Goal: Task Accomplishment & Management: Complete application form

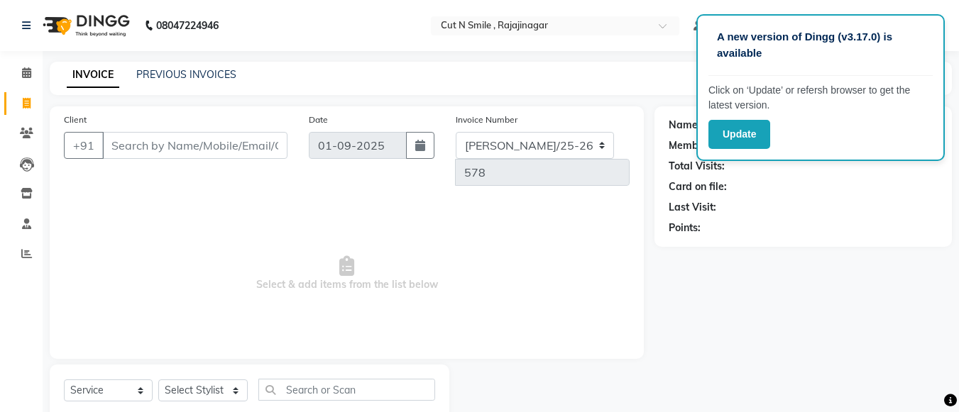
select select "service"
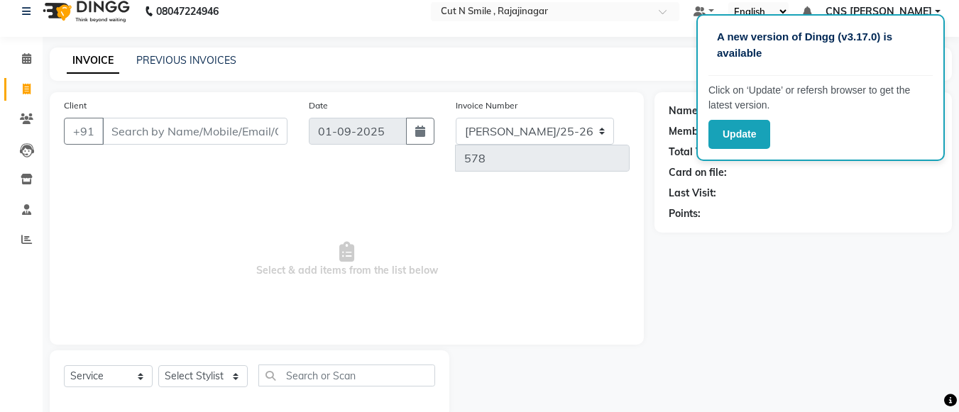
click at [224, 131] on input "Client" at bounding box center [194, 131] width 185 height 27
type input "6361288336"
click at [237, 133] on span "Add Client" at bounding box center [251, 131] width 56 height 14
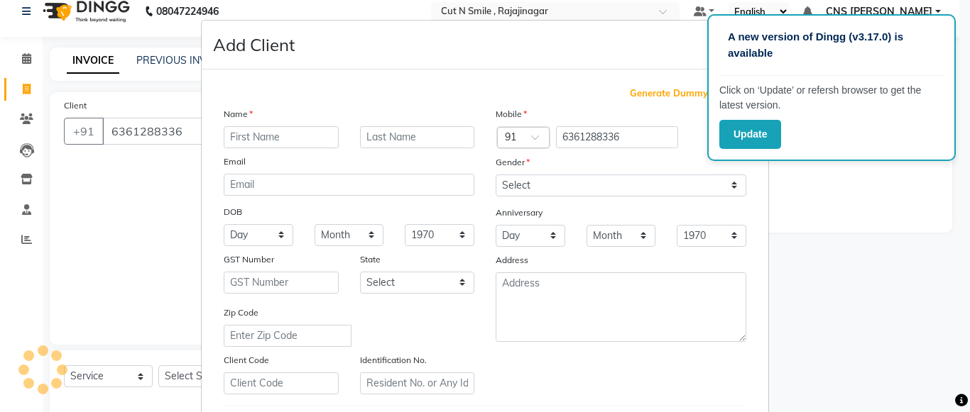
click at [258, 140] on input "text" at bounding box center [281, 137] width 115 height 22
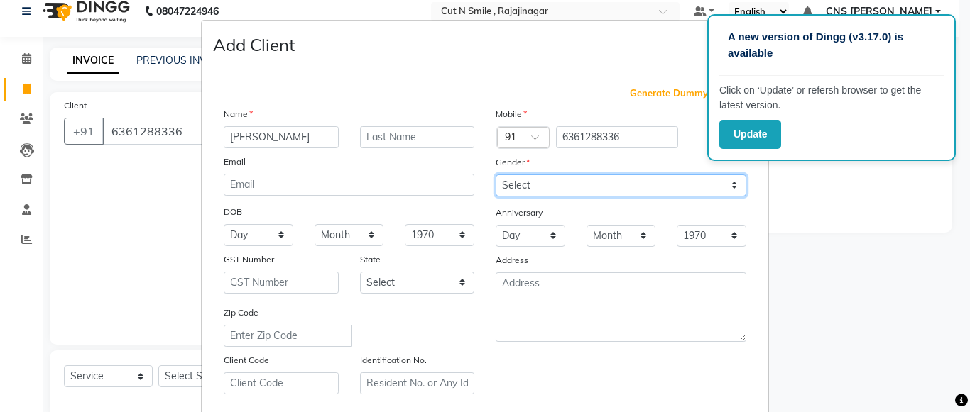
click at [733, 187] on select "Select [DEMOGRAPHIC_DATA] [DEMOGRAPHIC_DATA] Other Prefer Not To Say" at bounding box center [620, 186] width 251 height 22
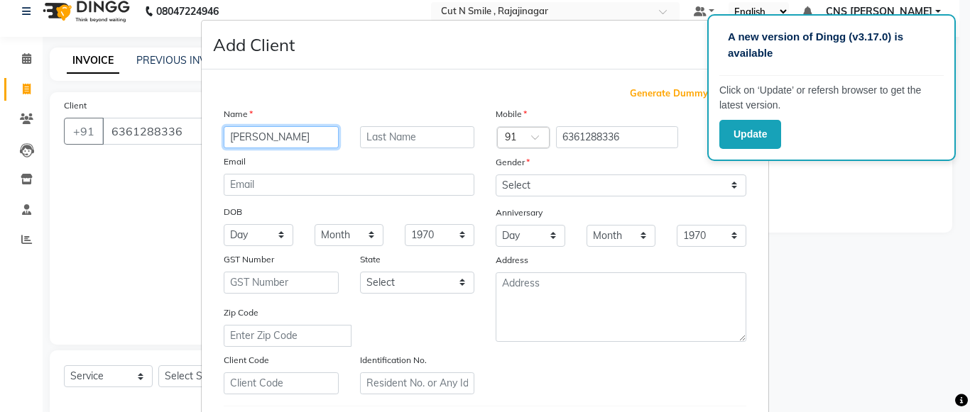
click at [283, 139] on input "[PERSON_NAME]" at bounding box center [281, 137] width 115 height 22
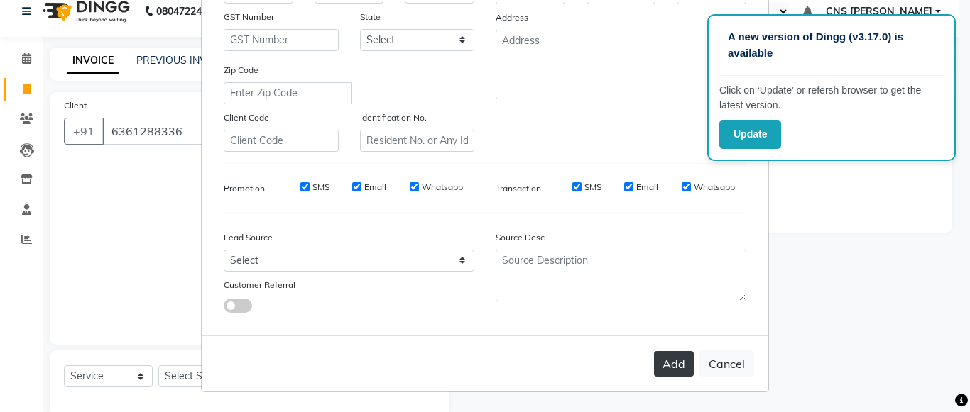
type input "SURESH"
click at [668, 361] on button "Add" at bounding box center [674, 364] width 40 height 26
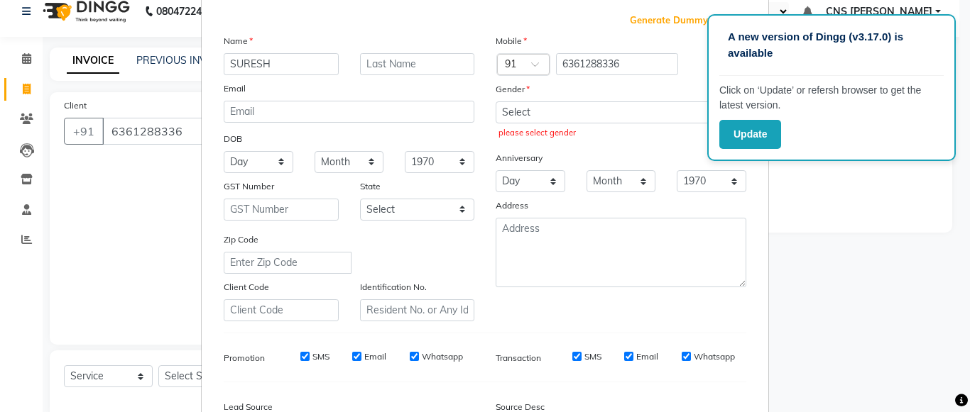
scroll to position [0, 0]
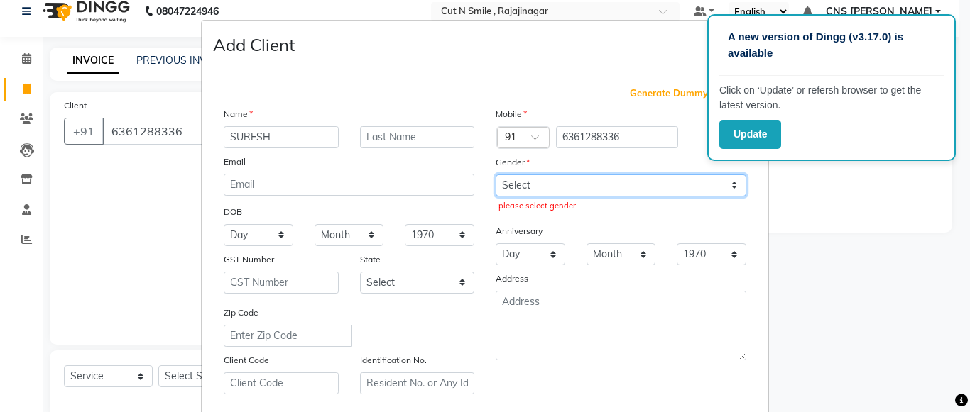
click at [732, 183] on select "Select [DEMOGRAPHIC_DATA] [DEMOGRAPHIC_DATA] Other Prefer Not To Say" at bounding box center [620, 186] width 251 height 22
select select "[DEMOGRAPHIC_DATA]"
click at [495, 175] on select "Select [DEMOGRAPHIC_DATA] [DEMOGRAPHIC_DATA] Other Prefer Not To Say" at bounding box center [620, 186] width 251 height 22
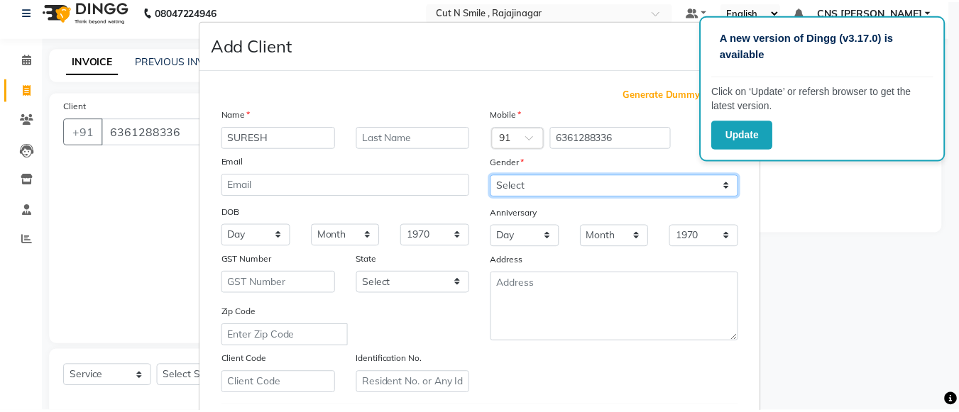
scroll to position [243, 0]
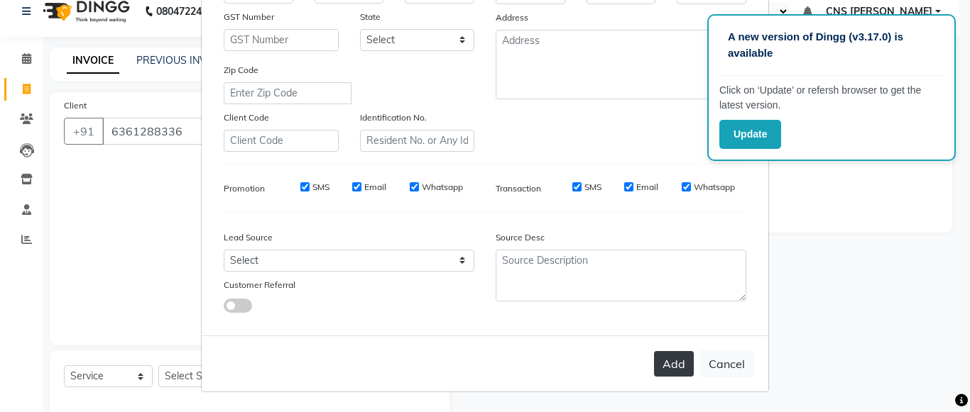
click at [662, 357] on button "Add" at bounding box center [674, 364] width 40 height 26
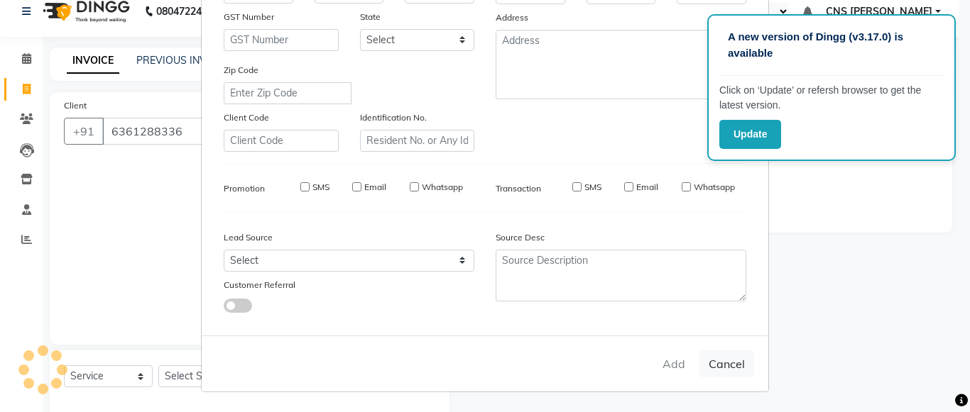
select select
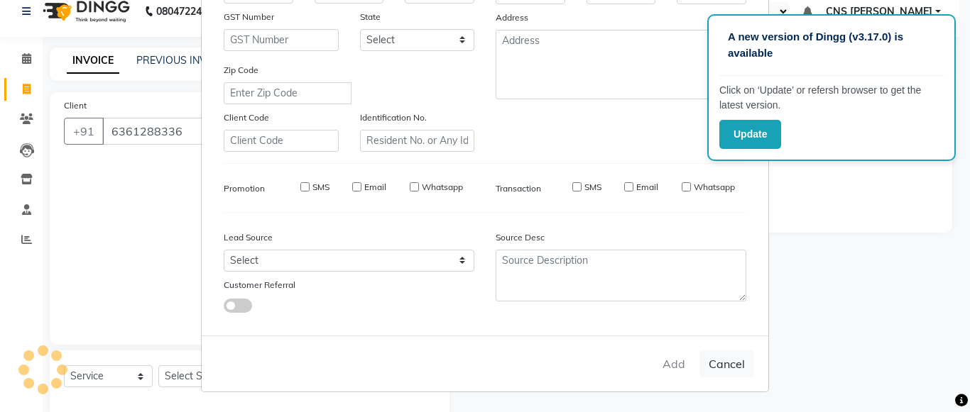
select select
checkbox input "false"
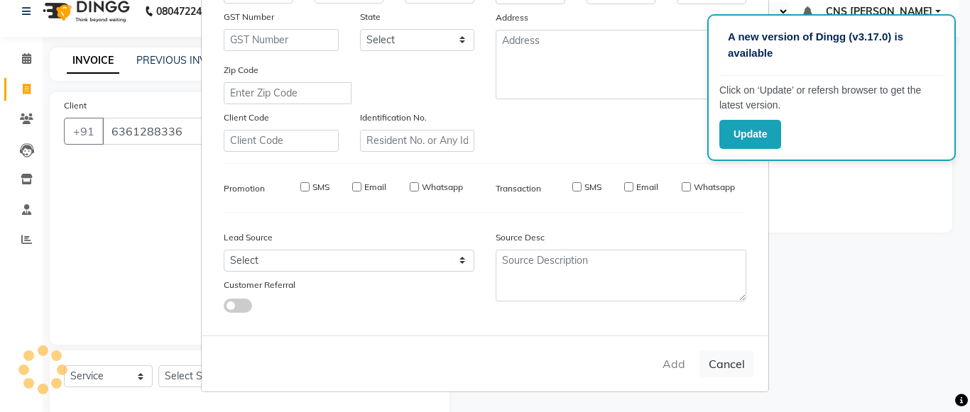
checkbox input "false"
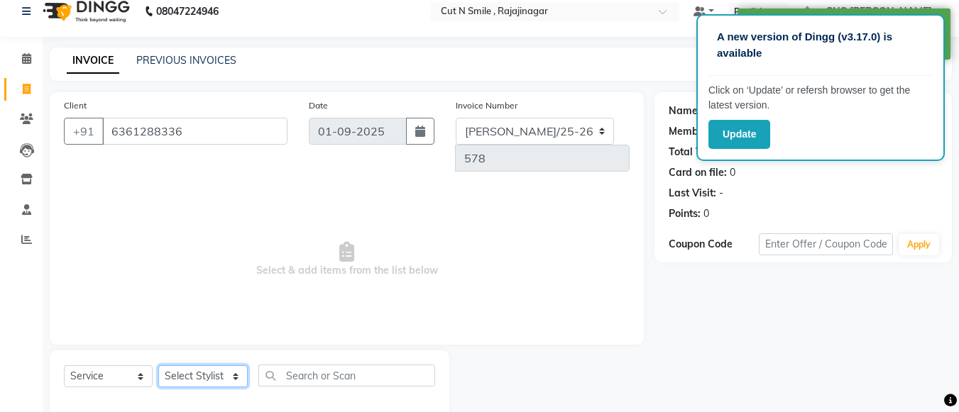
click at [239, 366] on select "Select Stylist [PERSON_NAME] Ammu 3R [PERSON_NAME] VN [PERSON_NAME] 3R [PERSON_…" at bounding box center [202, 377] width 89 height 22
select select "76423"
click at [158, 366] on select "Select Stylist [PERSON_NAME] Ammu 3R [PERSON_NAME] VN [PERSON_NAME] 3R [PERSON_…" at bounding box center [202, 377] width 89 height 22
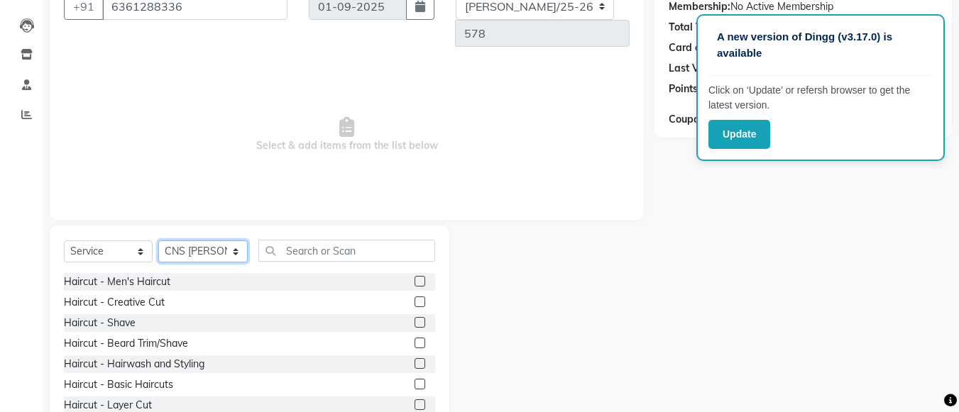
scroll to position [156, 0]
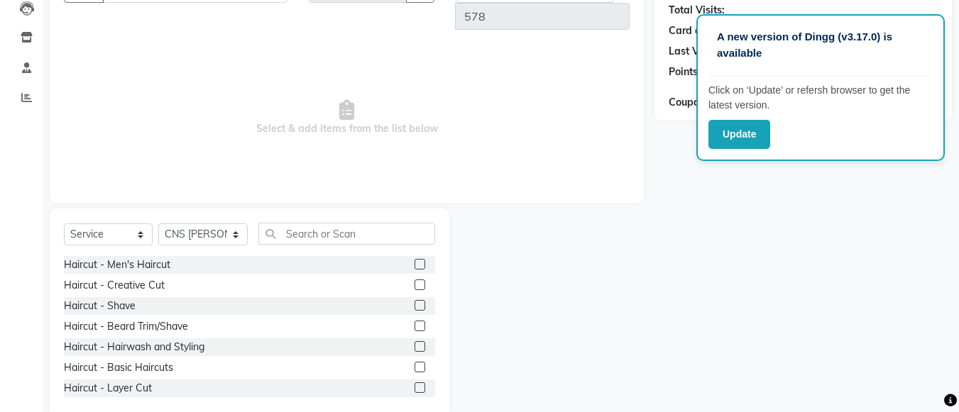
click at [415, 277] on div at bounding box center [425, 286] width 21 height 18
click at [415, 280] on div at bounding box center [419, 287] width 9 height 15
click at [415, 280] on label at bounding box center [420, 285] width 11 height 11
click at [415, 281] on input "checkbox" at bounding box center [419, 285] width 9 height 9
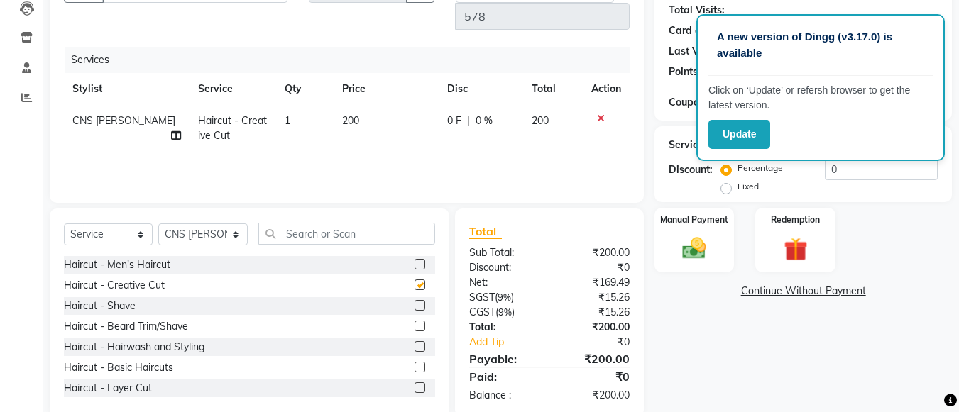
checkbox input "false"
click at [415, 321] on label at bounding box center [420, 326] width 11 height 11
click at [415, 322] on input "checkbox" at bounding box center [419, 326] width 9 height 9
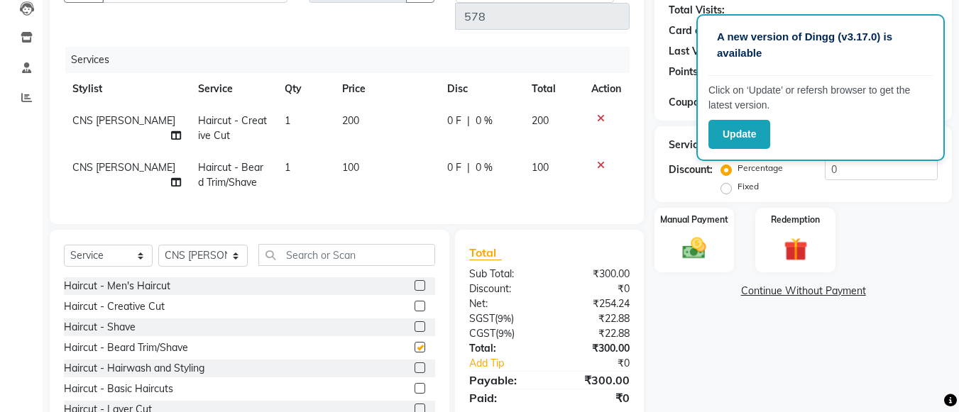
checkbox input "false"
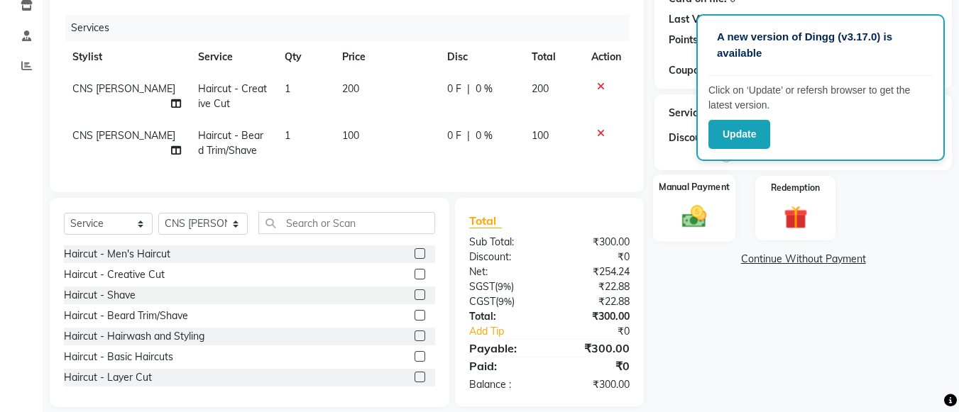
click at [702, 206] on img at bounding box center [694, 216] width 40 height 28
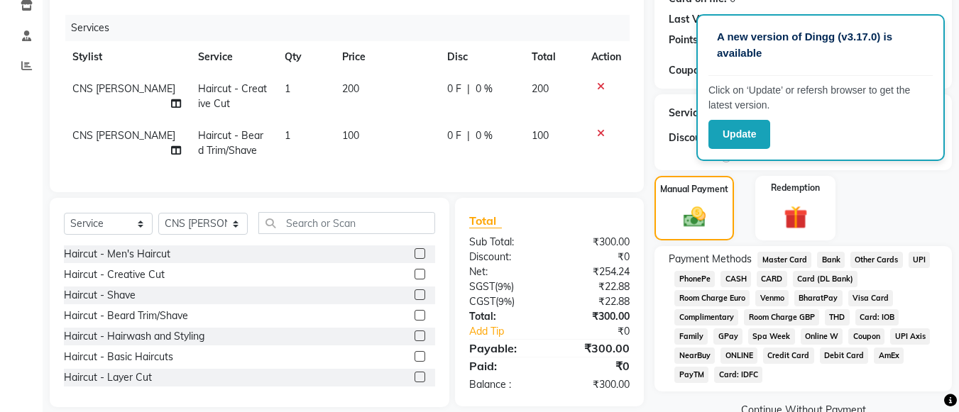
click at [913, 256] on span "UPI" at bounding box center [920, 260] width 22 height 16
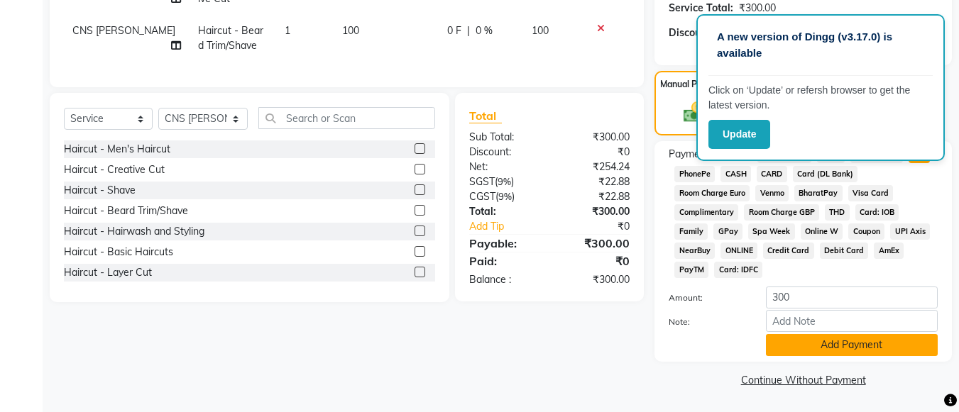
click at [838, 348] on button "Add Payment" at bounding box center [852, 345] width 172 height 22
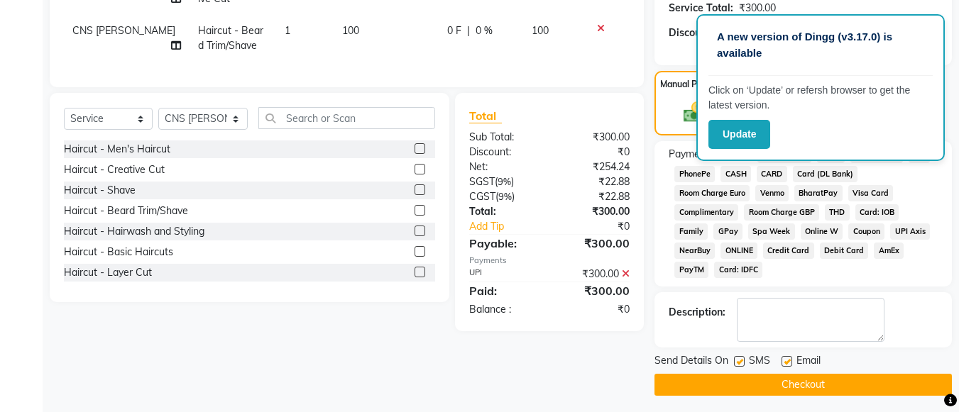
click at [869, 380] on button "Checkout" at bounding box center [802, 385] width 297 height 22
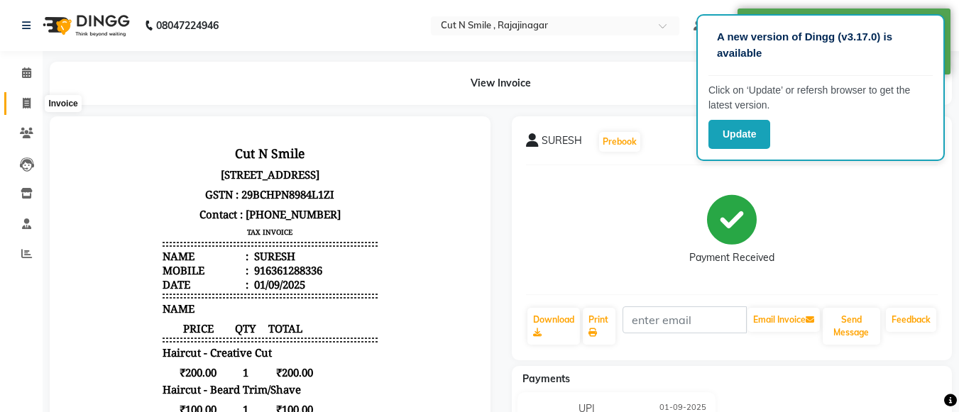
click at [26, 104] on icon at bounding box center [27, 103] width 8 height 11
select select "service"
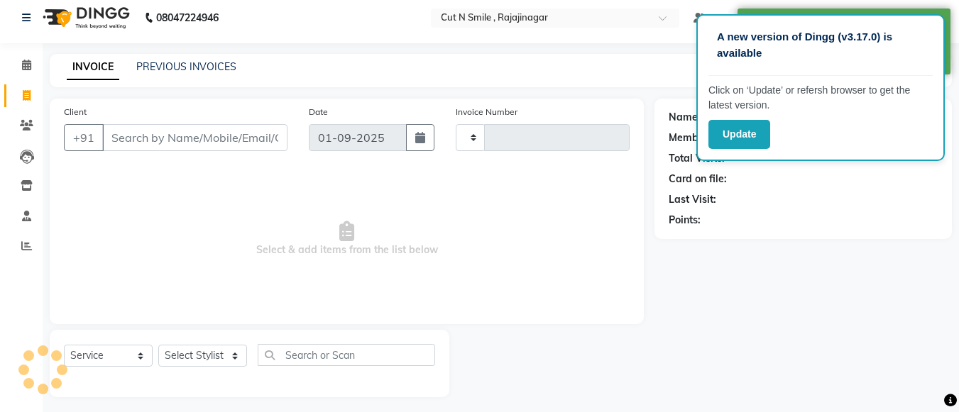
scroll to position [14, 0]
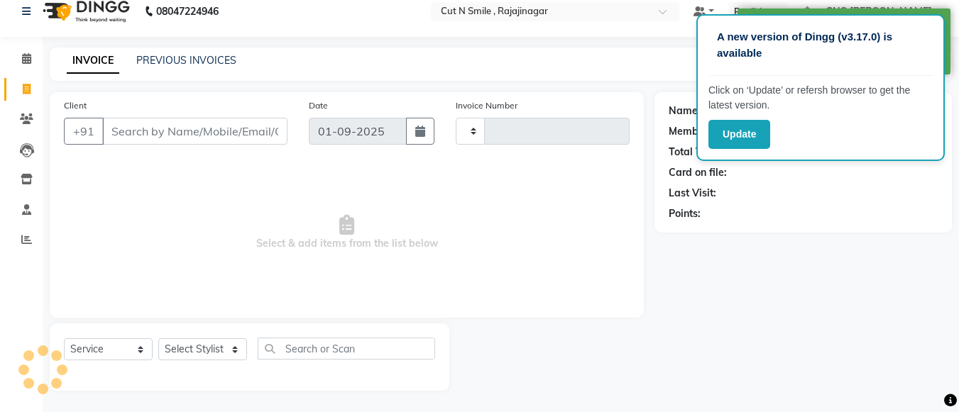
type input "124"
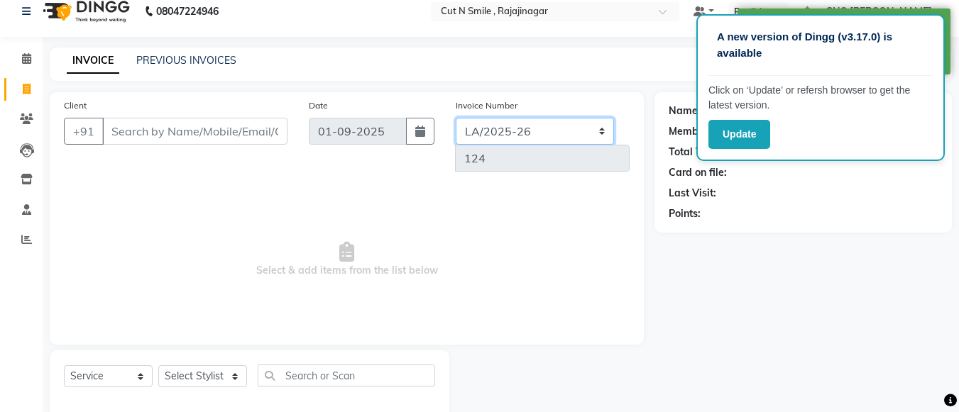
click at [540, 130] on select "[PERSON_NAME]/25-26 LA/2025-26 SH/25 CH/25 SA/25" at bounding box center [535, 131] width 158 height 27
select select "8154"
click at [456, 118] on select "[PERSON_NAME]/25-26 LA/2025-26 SH/25 CH/25 SA/25" at bounding box center [535, 131] width 158 height 27
type input "579"
click at [510, 189] on span "Select & add items from the list below" at bounding box center [347, 260] width 566 height 142
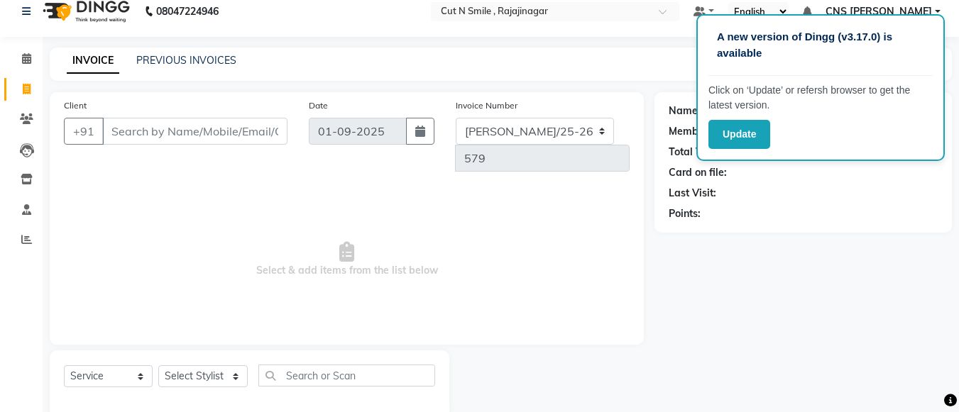
click at [621, 218] on span "Select & add items from the list below" at bounding box center [347, 260] width 566 height 142
click at [232, 131] on input "Client" at bounding box center [194, 131] width 185 height 27
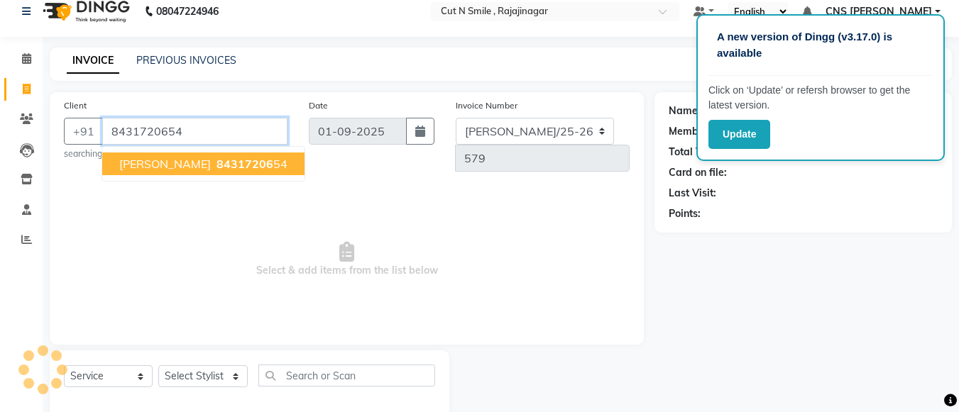
type input "8431720654"
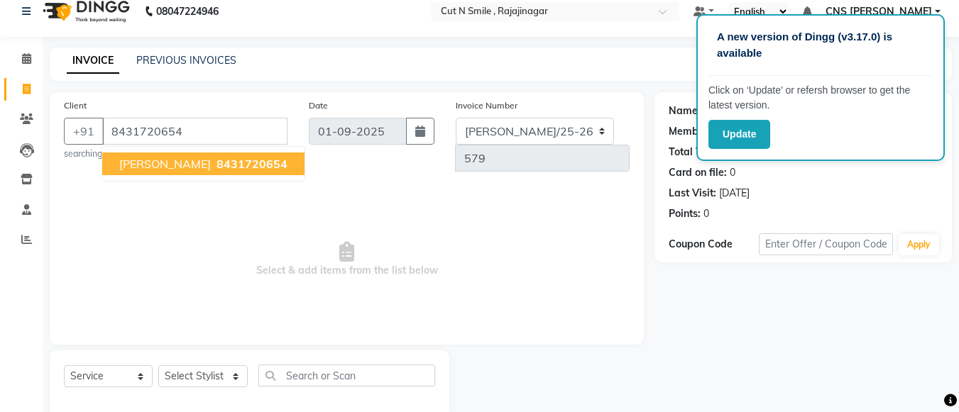
click at [217, 160] on span "8431720654" at bounding box center [252, 164] width 71 height 14
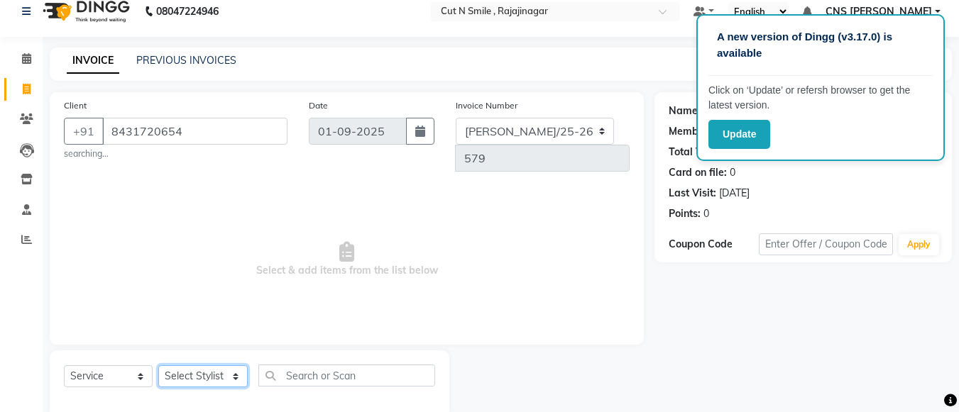
click at [238, 366] on select "Select Stylist [PERSON_NAME] Ammu 3R [PERSON_NAME] VN [PERSON_NAME] 3R [PERSON_…" at bounding box center [202, 377] width 89 height 22
select select "76423"
click at [158, 366] on select "Select Stylist [PERSON_NAME] Ammu 3R [PERSON_NAME] VN [PERSON_NAME] 3R [PERSON_…" at bounding box center [202, 377] width 89 height 22
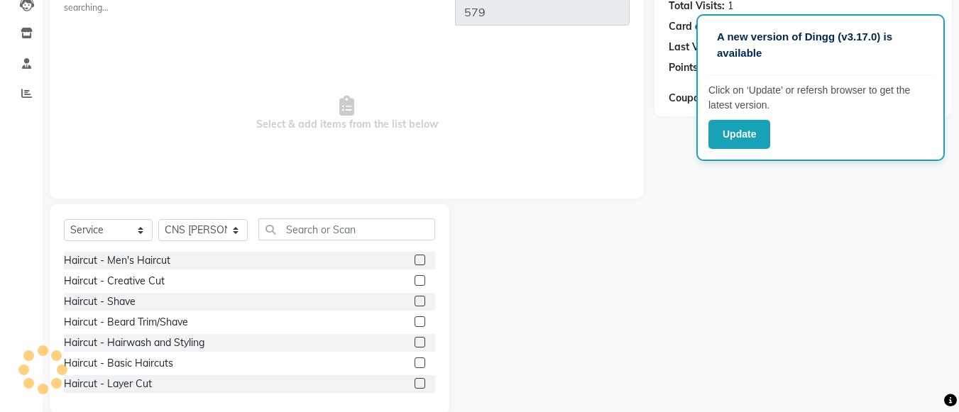
click at [415, 275] on label at bounding box center [420, 280] width 11 height 11
click at [415, 277] on input "checkbox" at bounding box center [419, 281] width 9 height 9
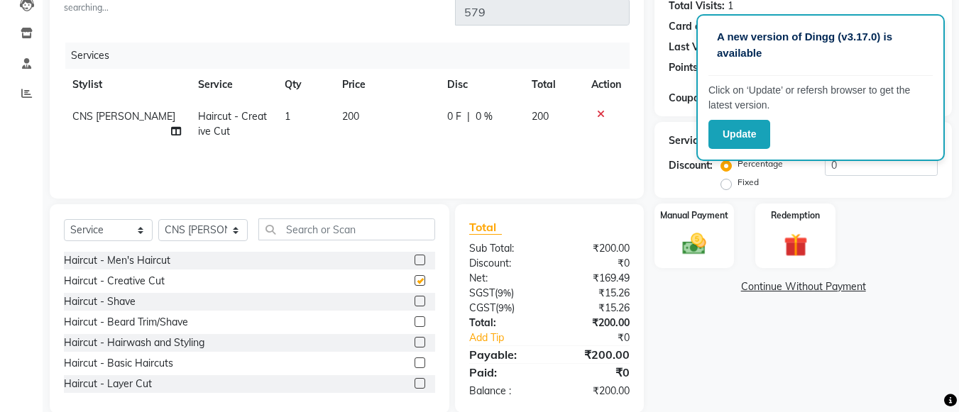
checkbox input "false"
click at [687, 241] on img at bounding box center [694, 244] width 40 height 28
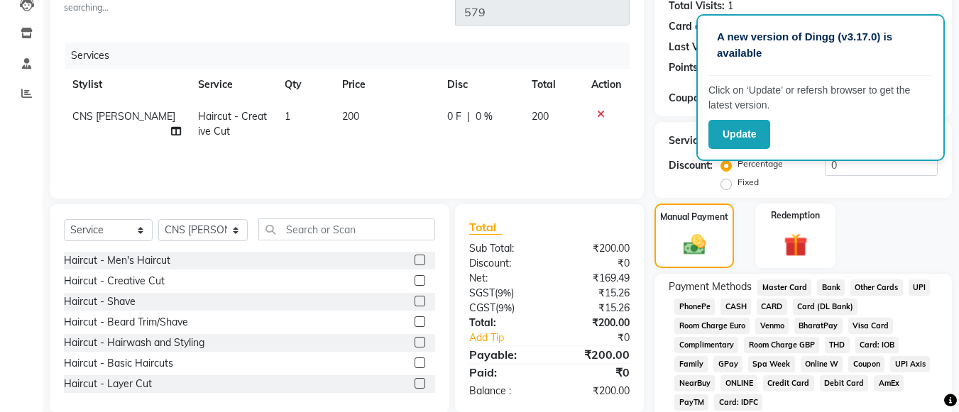
click at [742, 304] on span "CASH" at bounding box center [736, 307] width 31 height 16
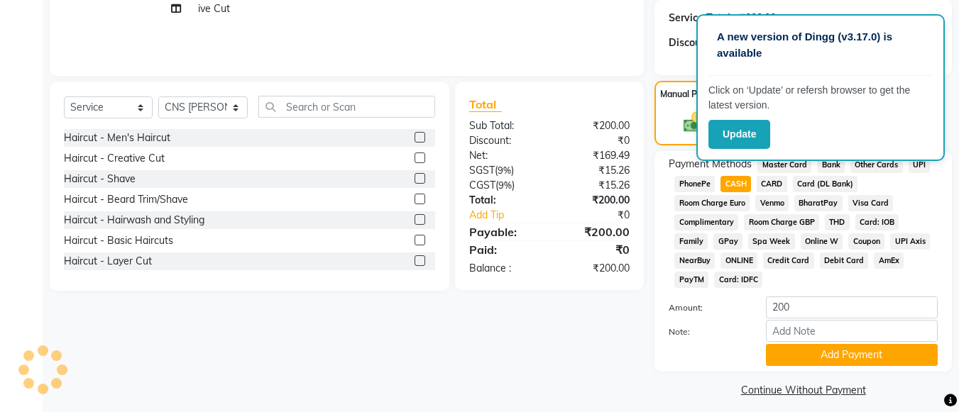
scroll to position [293, 0]
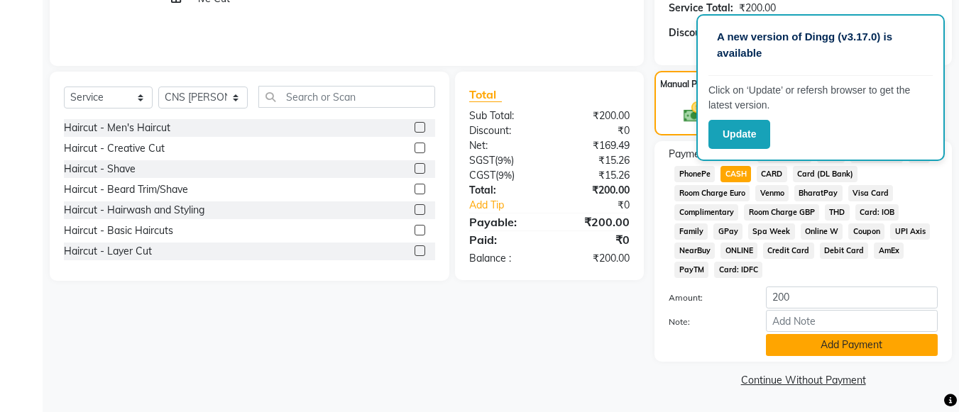
click at [804, 339] on button "Add Payment" at bounding box center [852, 345] width 172 height 22
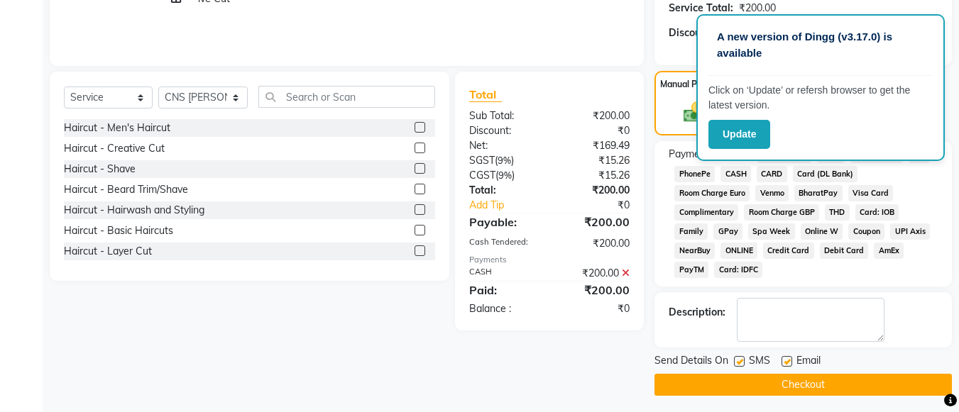
click at [734, 388] on button "Checkout" at bounding box center [802, 385] width 297 height 22
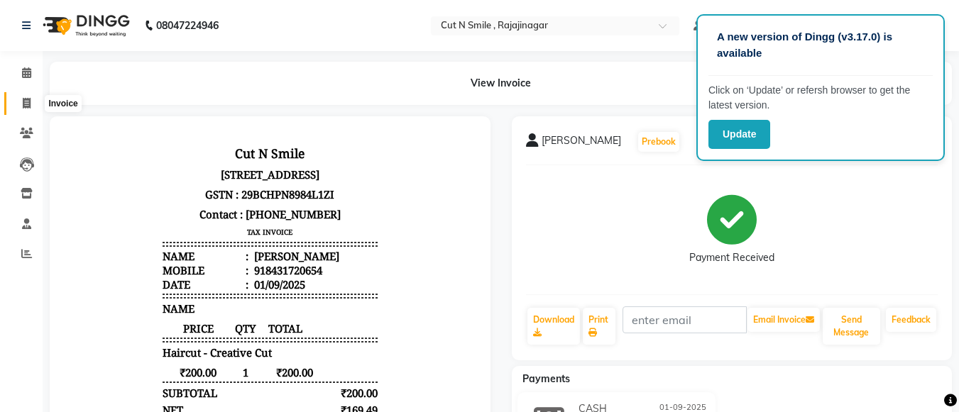
click at [31, 98] on icon at bounding box center [27, 103] width 8 height 11
select select "service"
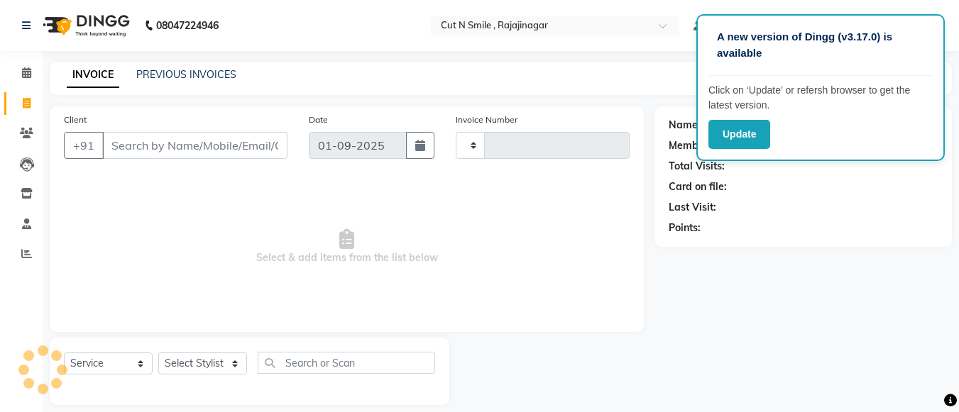
scroll to position [14, 0]
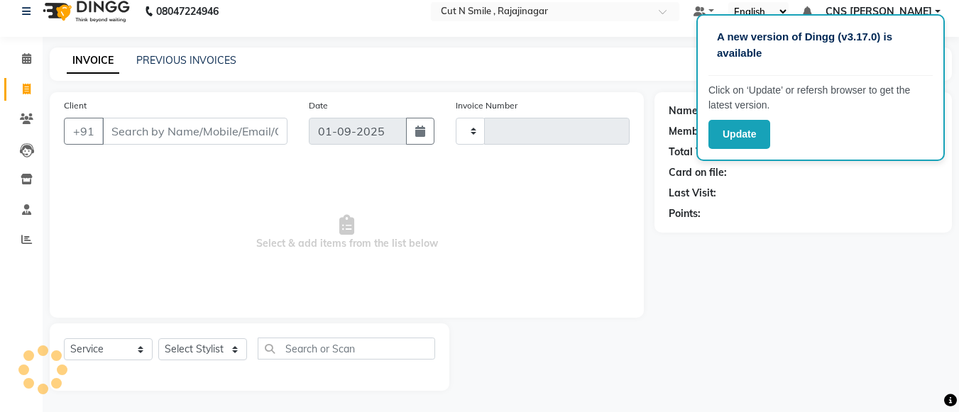
type input "124"
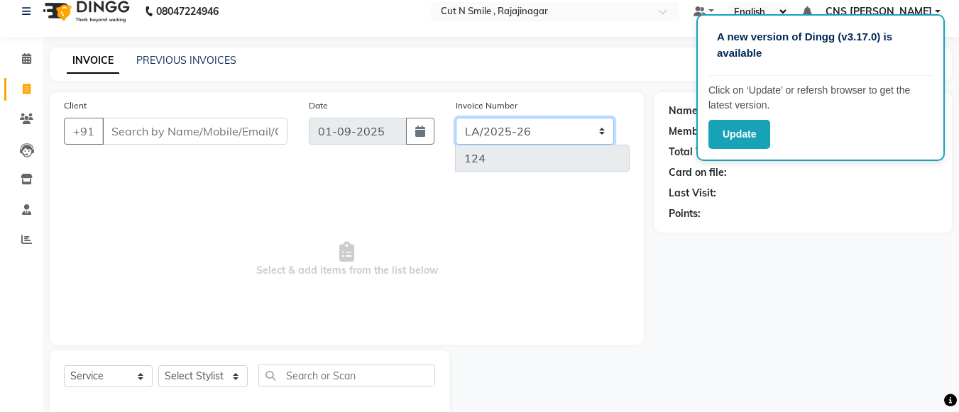
click at [536, 128] on select "[PERSON_NAME]/25-26 LA/2025-26 SH/25 CH/25 SA/25" at bounding box center [535, 131] width 158 height 27
select select "8154"
click at [456, 118] on select "[PERSON_NAME]/25-26 LA/2025-26 SH/25 CH/25 SA/25" at bounding box center [535, 131] width 158 height 27
type input "580"
click at [471, 189] on span "Select & add items from the list below" at bounding box center [347, 260] width 566 height 142
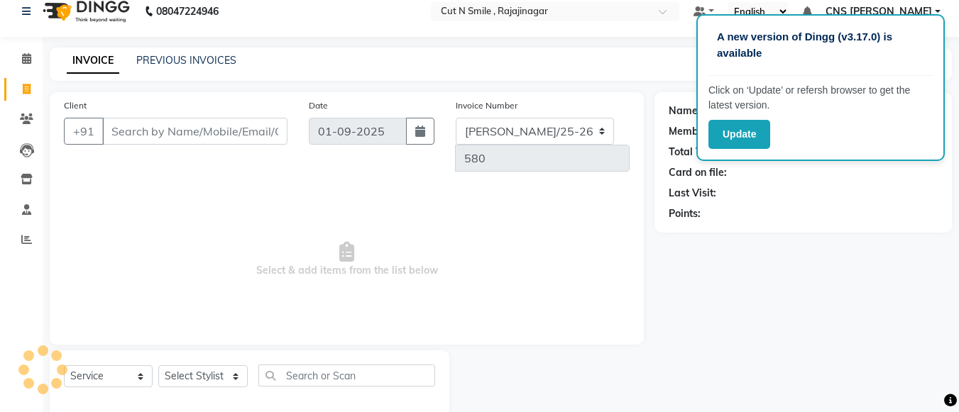
click at [535, 246] on span "Select & add items from the list below" at bounding box center [347, 260] width 566 height 142
click at [493, 141] on select "[PERSON_NAME]/25-26 LA/2025-26 SH/25 CH/25 SA/25" at bounding box center [535, 131] width 158 height 27
click at [423, 152] on div "Date [DATE]" at bounding box center [371, 140] width 147 height 85
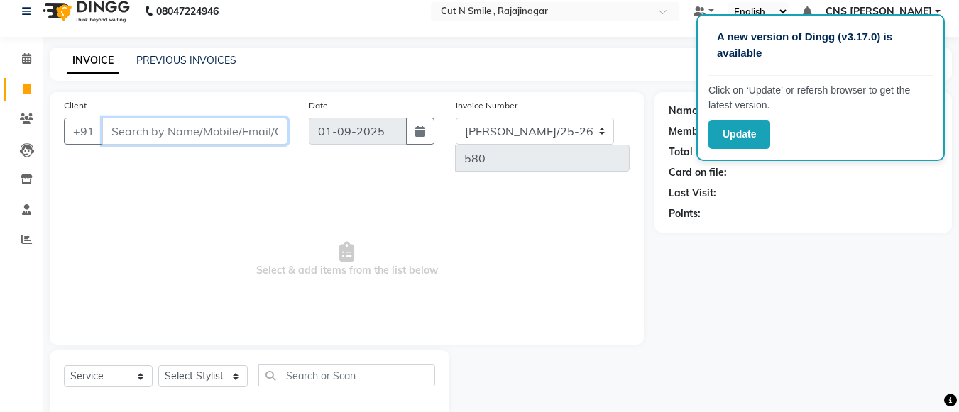
click at [248, 135] on input "Client" at bounding box center [194, 131] width 185 height 27
click at [262, 156] on div "Client +91 Date [DATE] Invoice Number [PERSON_NAME]/25-26 LA/2025-26 SH/25 CH/2…" at bounding box center [347, 218] width 594 height 253
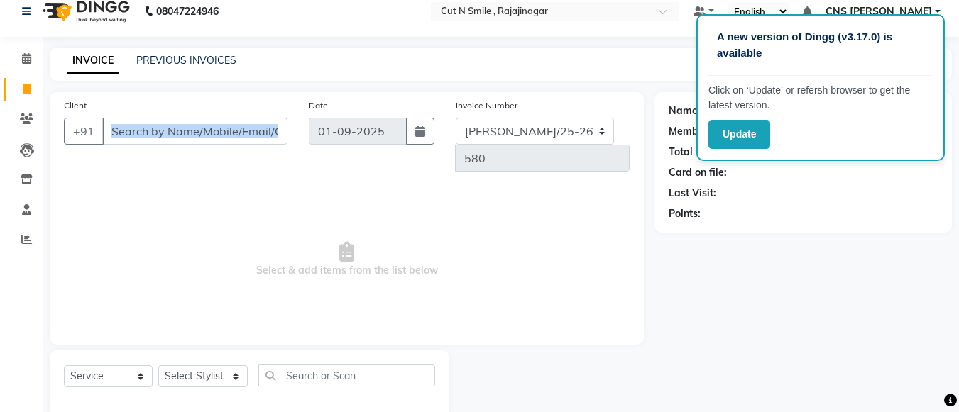
click at [262, 156] on div "Client +91 Date [DATE] Invoice Number [PERSON_NAME]/25-26 LA/2025-26 SH/25 CH/2…" at bounding box center [347, 218] width 594 height 253
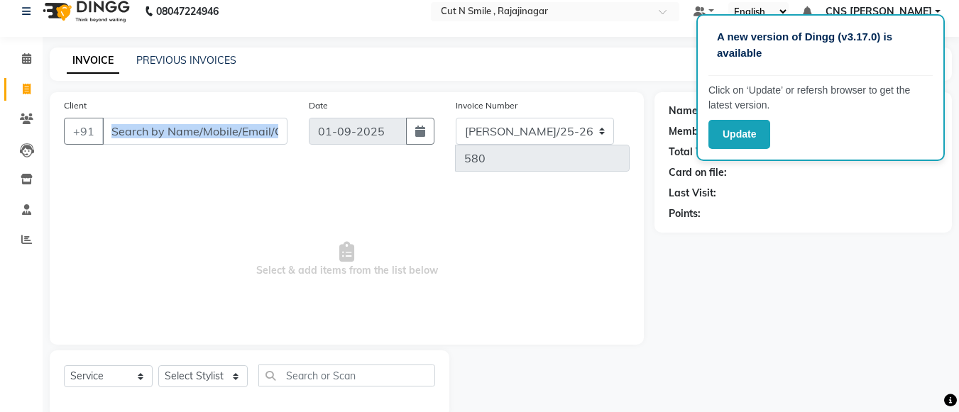
click at [262, 156] on div "Client +91 Date [DATE] Invoice Number [PERSON_NAME]/25-26 LA/2025-26 SH/25 CH/2…" at bounding box center [347, 218] width 594 height 253
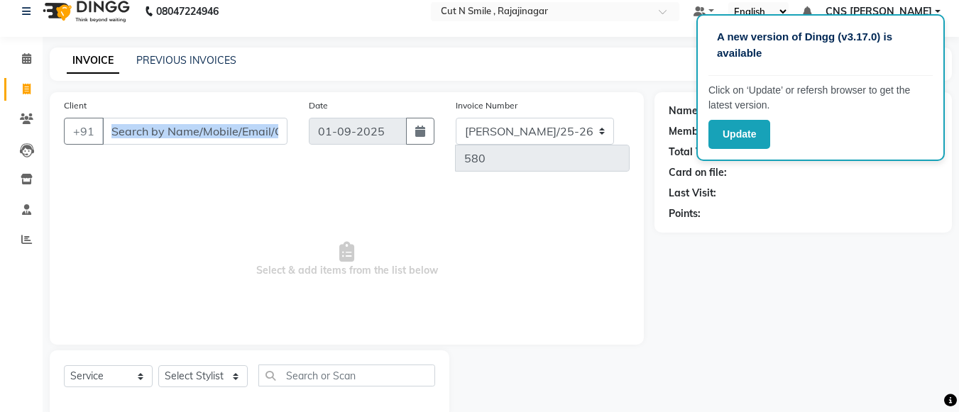
click at [262, 156] on div "Client +91 Date [DATE] Invoice Number [PERSON_NAME]/25-26 LA/2025-26 SH/25 CH/2…" at bounding box center [347, 218] width 594 height 253
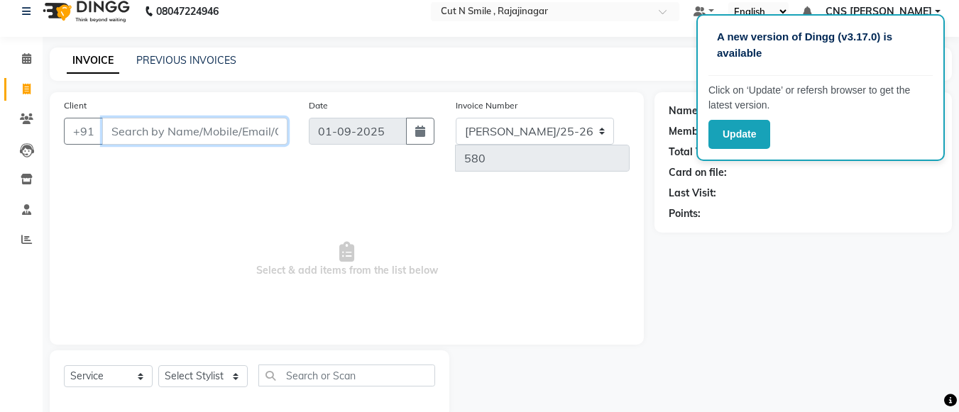
click at [249, 131] on input "Client" at bounding box center [194, 131] width 185 height 27
click at [251, 189] on span "Select & add items from the list below" at bounding box center [347, 260] width 566 height 142
click at [418, 131] on icon "button" at bounding box center [420, 131] width 10 height 11
select select "9"
select select "2025"
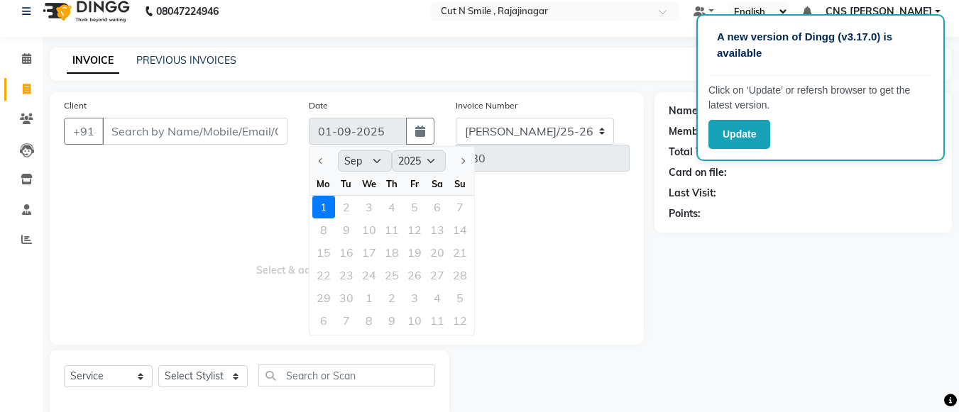
click at [239, 191] on span "Select & add items from the list below" at bounding box center [347, 260] width 566 height 142
